Goal: Use online tool/utility

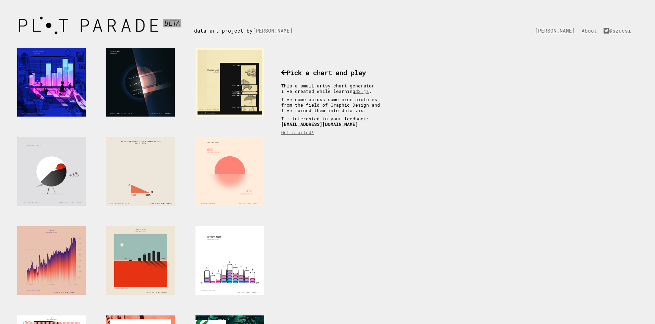
click at [234, 164] on div at bounding box center [229, 171] width 69 height 69
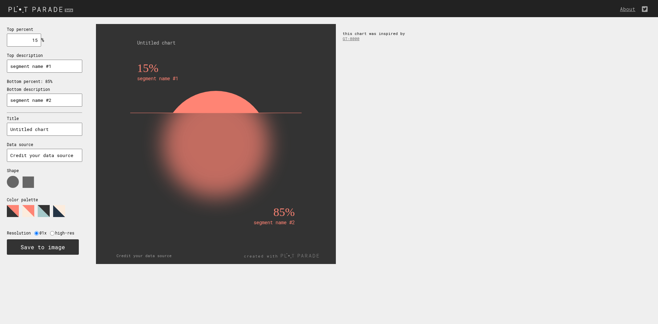
click at [374, 117] on div "15% segment name #1 85% segment name #2 Untitled chart Credit your data source …" at bounding box center [373, 144] width 569 height 254
click at [46, 207] on polygon at bounding box center [44, 211] width 12 height 12
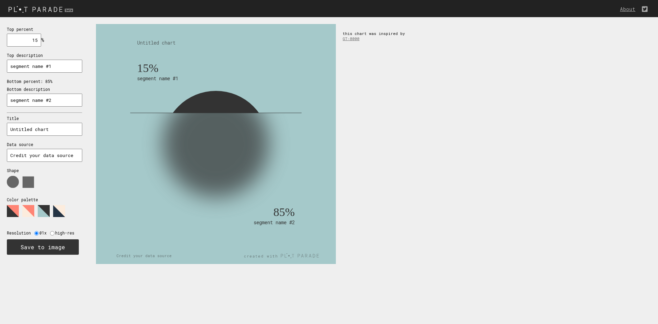
click at [60, 211] on polygon at bounding box center [59, 211] width 12 height 12
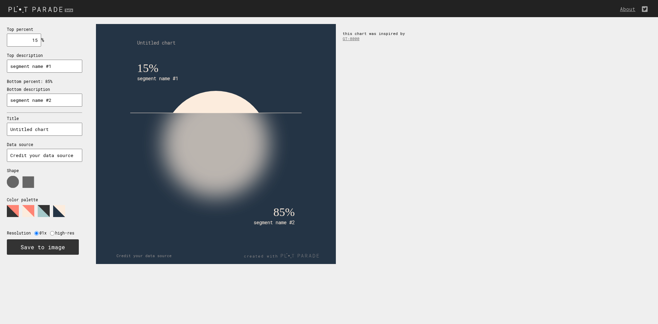
click at [51, 158] on input "Credit your data source" at bounding box center [44, 155] width 75 height 13
drag, startPoint x: 66, startPoint y: 131, endPoint x: -29, endPoint y: 128, distance: 95.0
click at [0, 0] on html "About Top percent 15 % needs to be between 0% and 100% Top description segment …" at bounding box center [329, 0] width 658 height 0
type input "Seamen"
click at [62, 63] on input "segment name #1" at bounding box center [44, 66] width 75 height 13
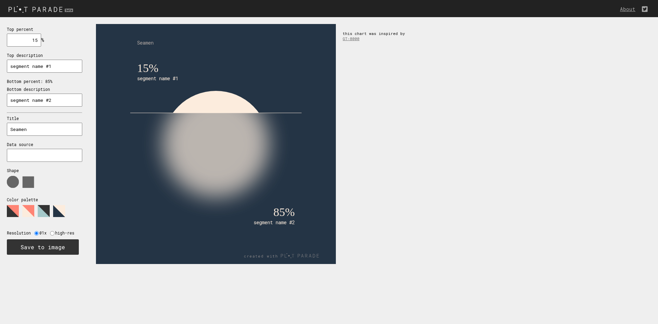
drag, startPoint x: 36, startPoint y: 39, endPoint x: 44, endPoint y: 40, distance: 8.3
click at [44, 40] on div "Top percent 15 % needs to be between 0% and 100% Top description segment name #…" at bounding box center [44, 140] width 89 height 246
type input "3"
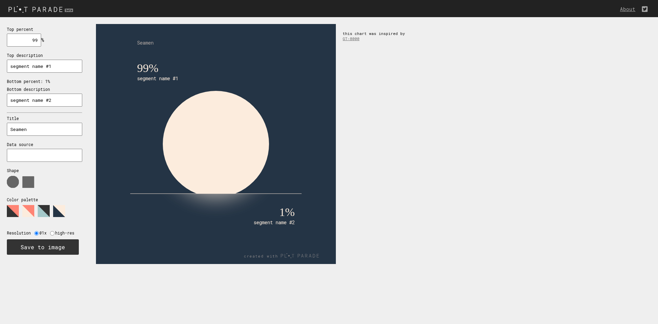
type input "9"
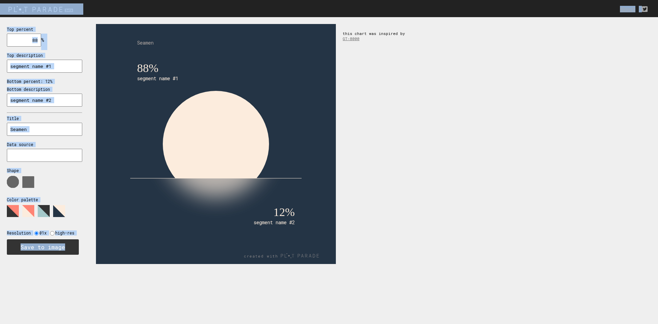
drag, startPoint x: 212, startPoint y: 135, endPoint x: -122, endPoint y: 86, distance: 337.5
click at [0, 0] on html "About Top percent 88 % needs to be between 0% and 100% Top description segment …" at bounding box center [329, 0] width 658 height 0
click at [36, 47] on div "Top percent 88 % needs to be between 0% and 100% Top description segment name #…" at bounding box center [44, 140] width 89 height 246
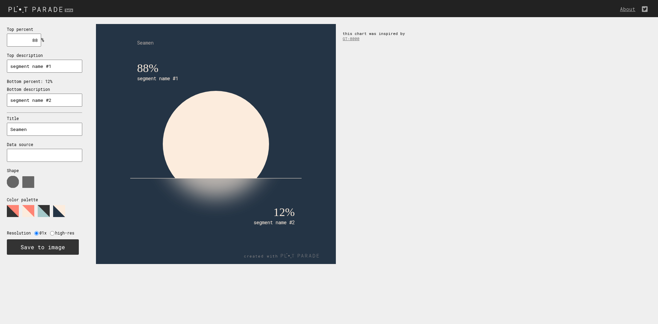
drag, startPoint x: 30, startPoint y: 43, endPoint x: 51, endPoint y: 41, distance: 21.3
click at [51, 41] on div "Top percent 88 % needs to be between 0% and 100% Top description segment name #…" at bounding box center [44, 140] width 89 height 246
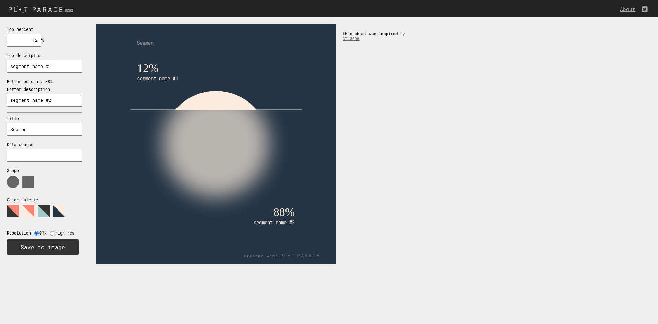
type input "12"
